Goal: Task Accomplishment & Management: Use online tool/utility

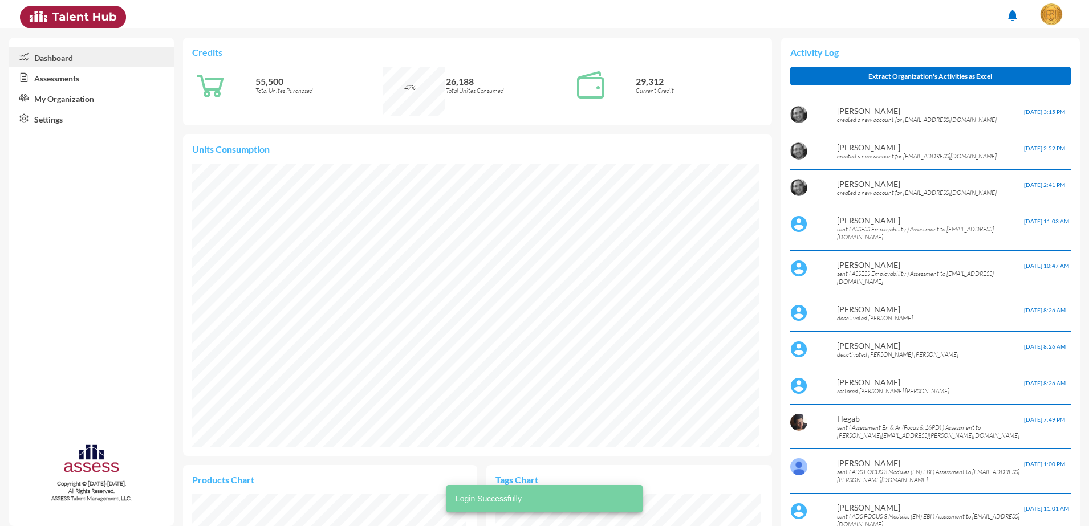
scroll to position [283, 567]
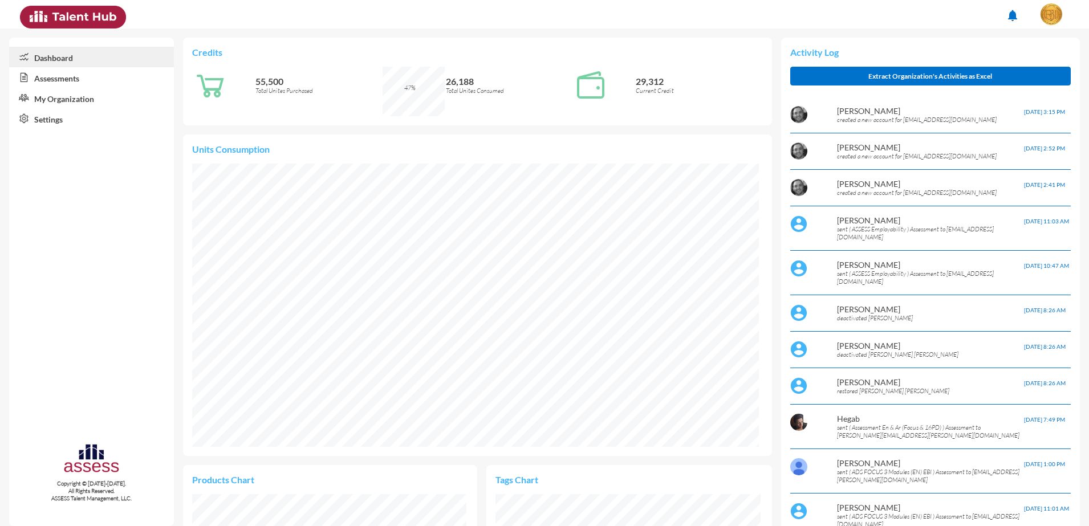
click at [52, 70] on link "Assessments" at bounding box center [91, 77] width 165 height 21
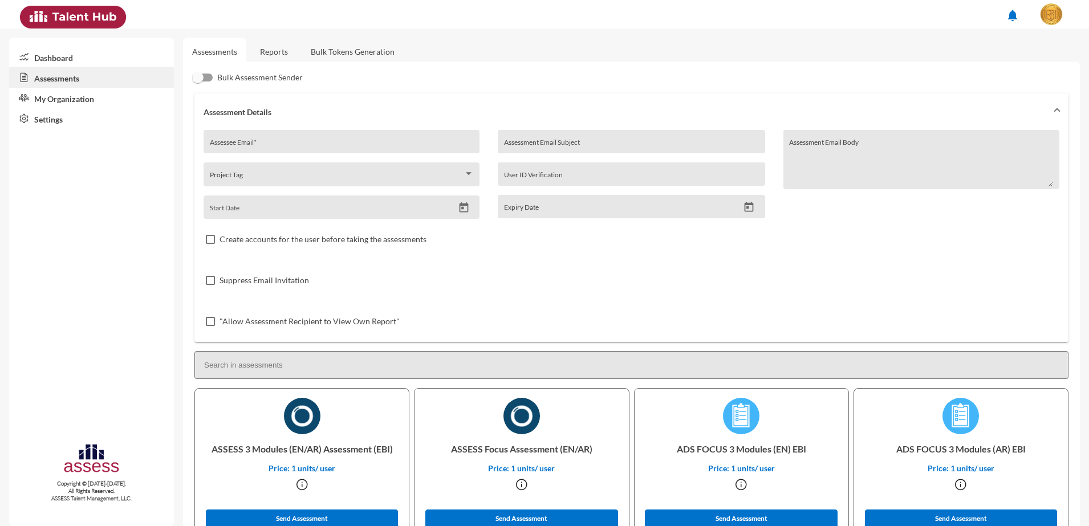
click at [266, 55] on link "Reports" at bounding box center [274, 52] width 46 height 28
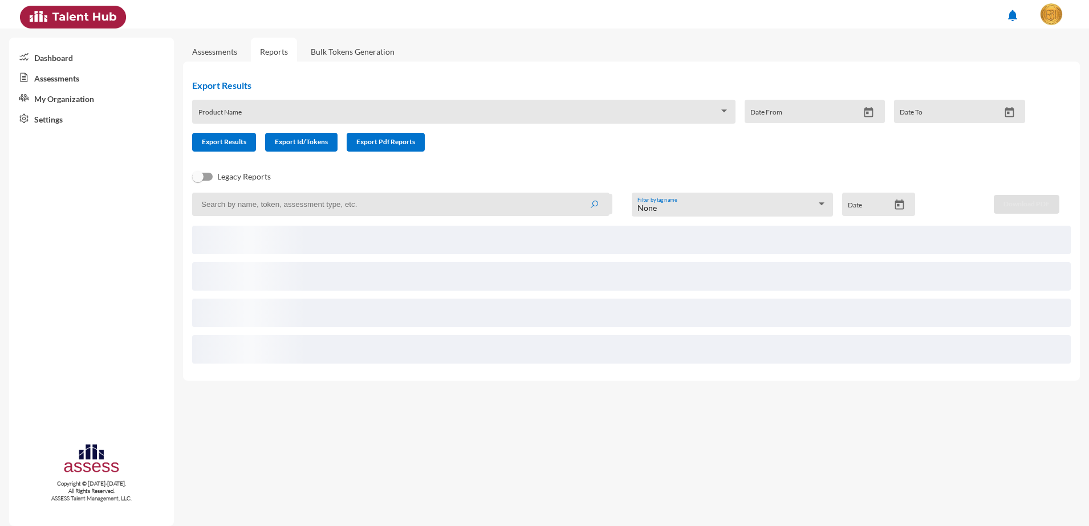
click at [453, 121] on div "Product Name" at bounding box center [464, 115] width 532 height 18
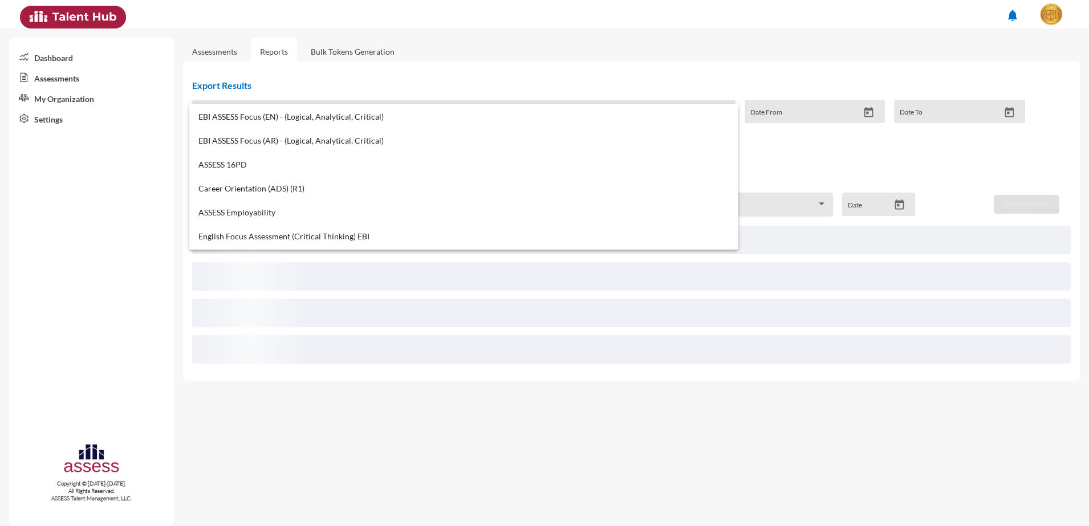
scroll to position [499, 0]
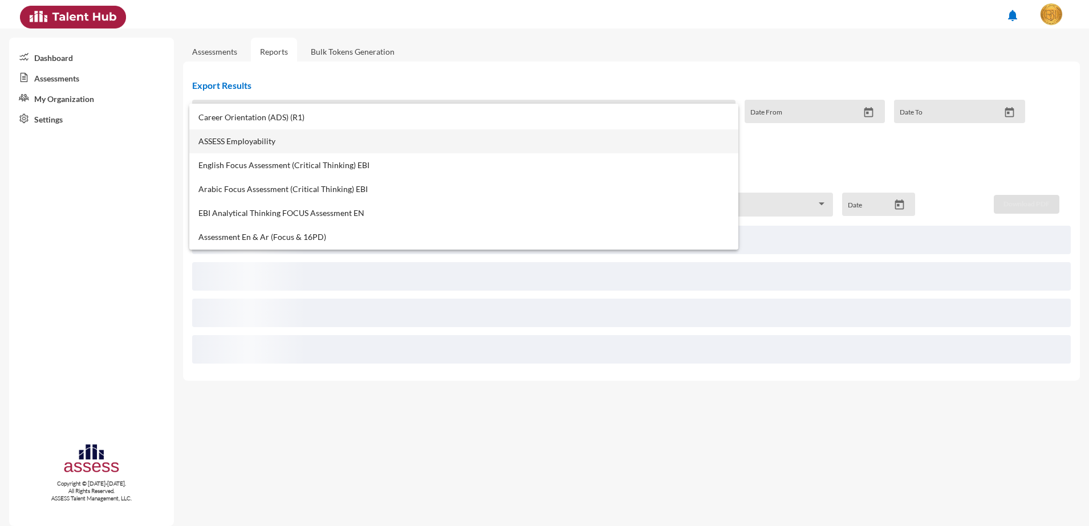
click at [277, 137] on span "ASSESS Employability" at bounding box center [464, 141] width 532 height 9
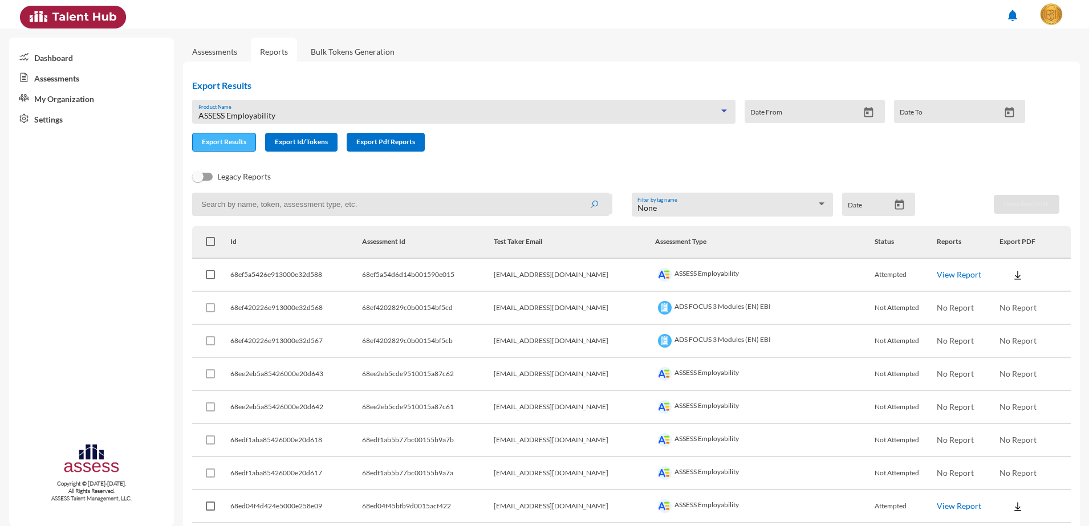
click at [213, 149] on button "Export Results" at bounding box center [224, 142] width 64 height 19
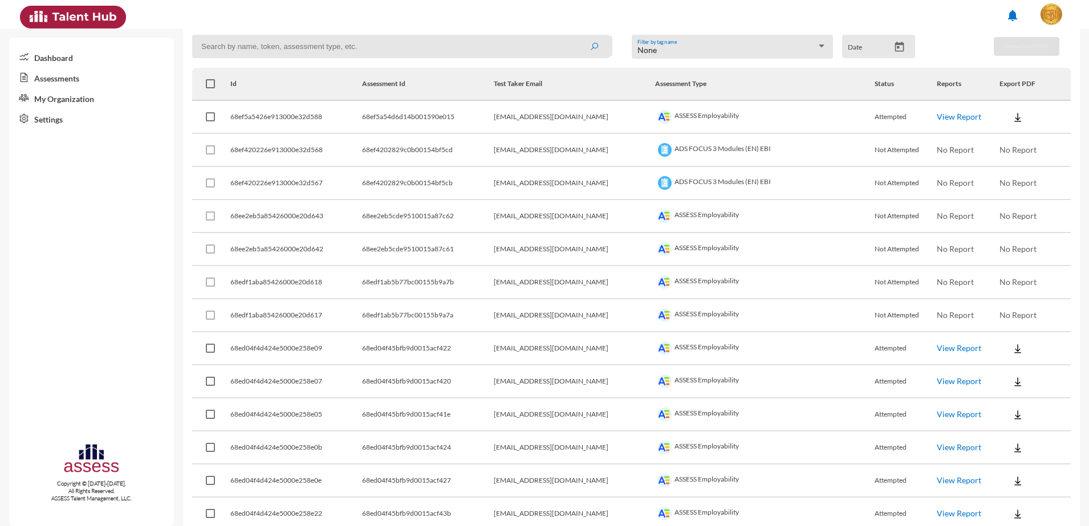
scroll to position [0, 0]
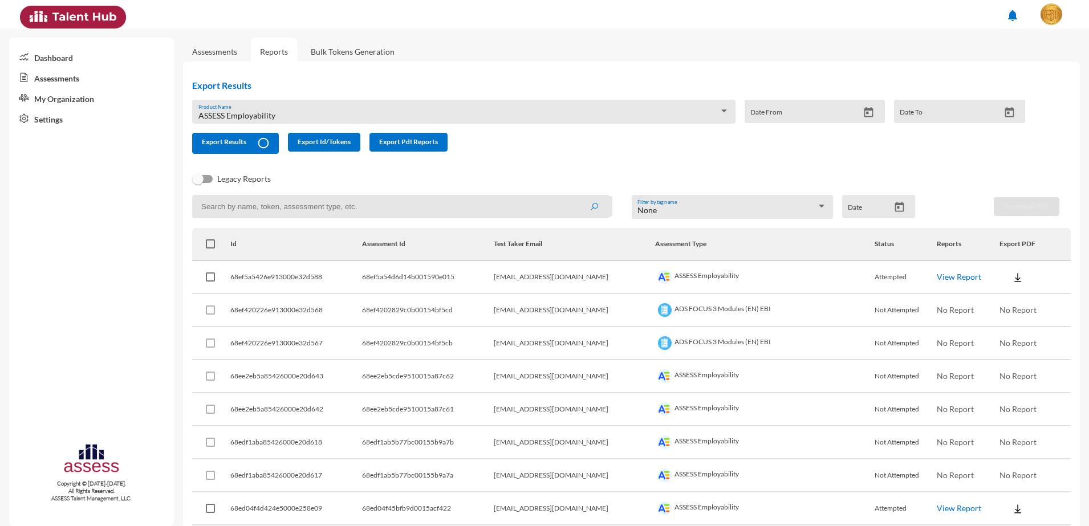
click at [945, 276] on link "View Report" at bounding box center [959, 277] width 44 height 10
click at [937, 274] on link "View Report" at bounding box center [959, 277] width 44 height 10
click at [943, 273] on link "View Report" at bounding box center [959, 277] width 44 height 10
